Goal: Task Accomplishment & Management: Manage account settings

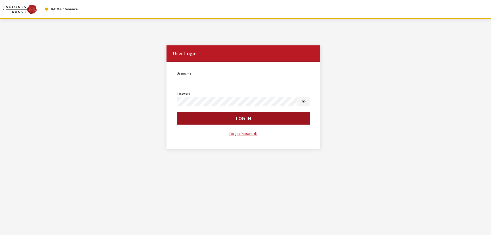
type input "rgoodwin"
click at [186, 120] on button "Log In" at bounding box center [244, 118] width 134 height 12
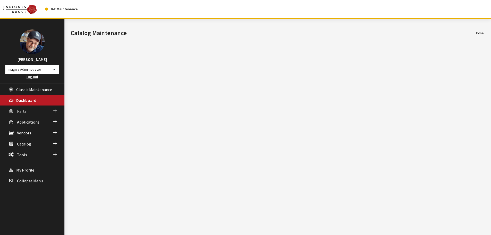
click at [21, 111] on span "Parts" at bounding box center [22, 111] width 10 height 5
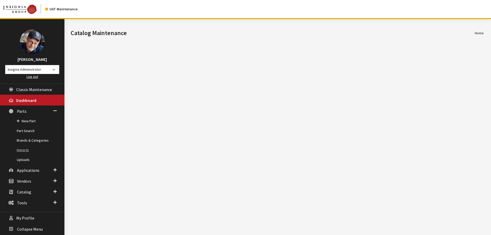
click at [25, 150] on link "Imports" at bounding box center [32, 150] width 64 height 10
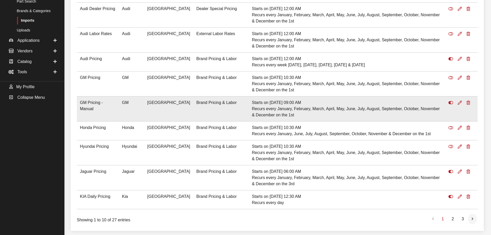
scroll to position [129, 0]
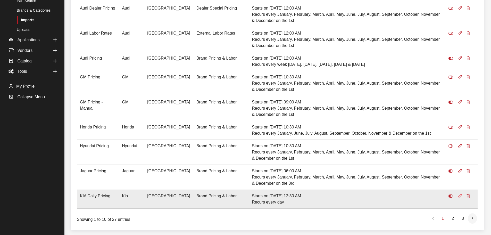
click at [460, 196] on icon at bounding box center [460, 196] width 4 height 4
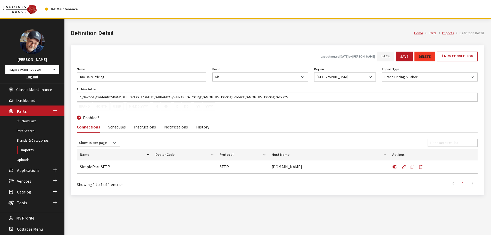
click at [171, 127] on link "Notifications" at bounding box center [176, 126] width 24 height 11
click at [176, 127] on link "Notifications" at bounding box center [176, 126] width 24 height 11
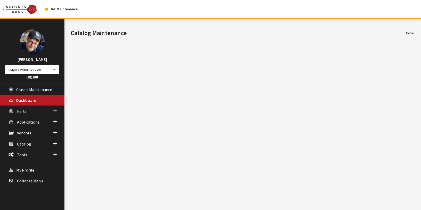
click at [22, 111] on span "Parts" at bounding box center [22, 111] width 10 height 5
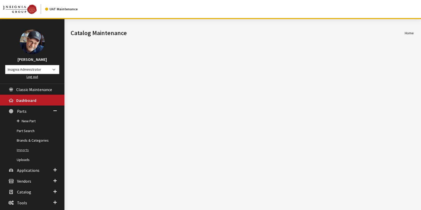
click at [25, 150] on link "Imports" at bounding box center [32, 150] width 64 height 10
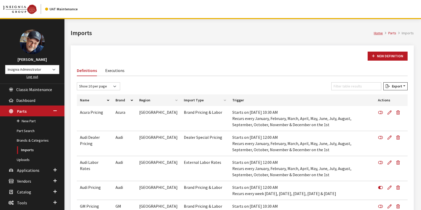
click at [127, 32] on h1 "Imports" at bounding box center [222, 32] width 303 height 9
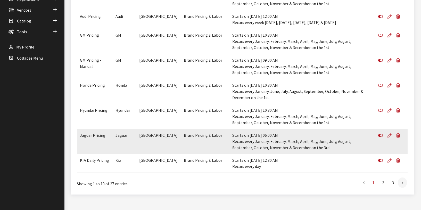
scroll to position [171, 0]
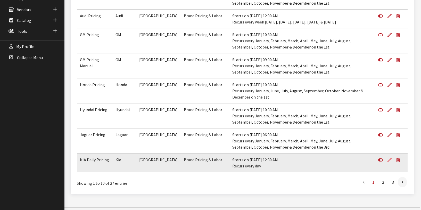
click at [390, 159] on icon at bounding box center [389, 160] width 4 height 4
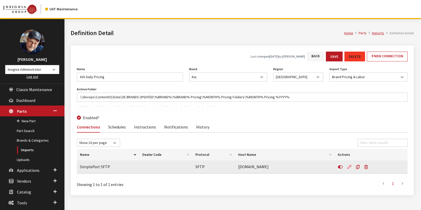
click at [349, 166] on icon at bounding box center [349, 167] width 4 height 4
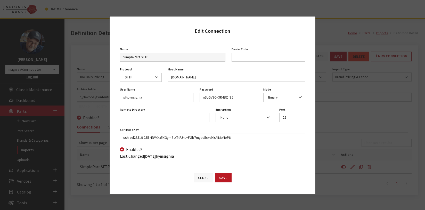
click at [201, 178] on button "Close" at bounding box center [203, 177] width 19 height 9
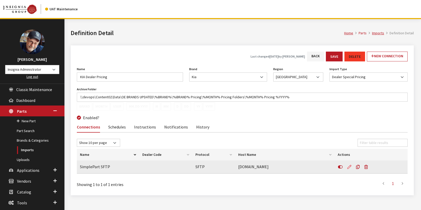
click at [349, 167] on icon at bounding box center [349, 167] width 4 height 4
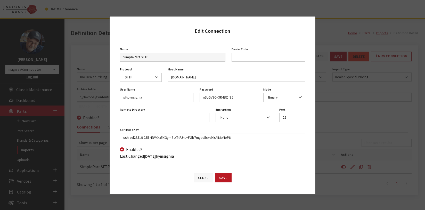
click at [202, 178] on button "Close" at bounding box center [203, 177] width 19 height 9
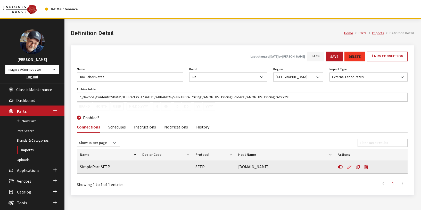
click at [350, 166] on icon at bounding box center [349, 167] width 4 height 4
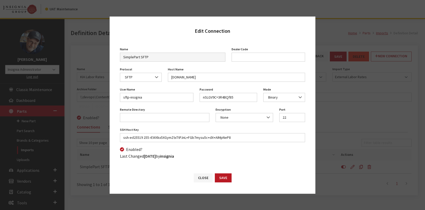
click at [233, 156] on div "Last Changed Tuesday, September 23, 2025 by insignia" at bounding box center [212, 156] width 191 height 6
click at [201, 177] on button "Close" at bounding box center [203, 177] width 19 height 9
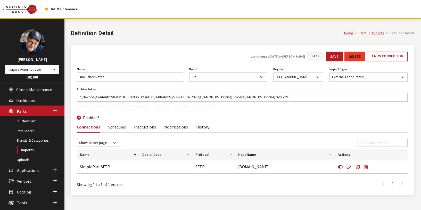
click at [245, 109] on div "Brand Month User MM.DD.YYYY M MM D DD YY YYYY" at bounding box center [242, 106] width 331 height 9
